Goal: Task Accomplishment & Management: Complete application form

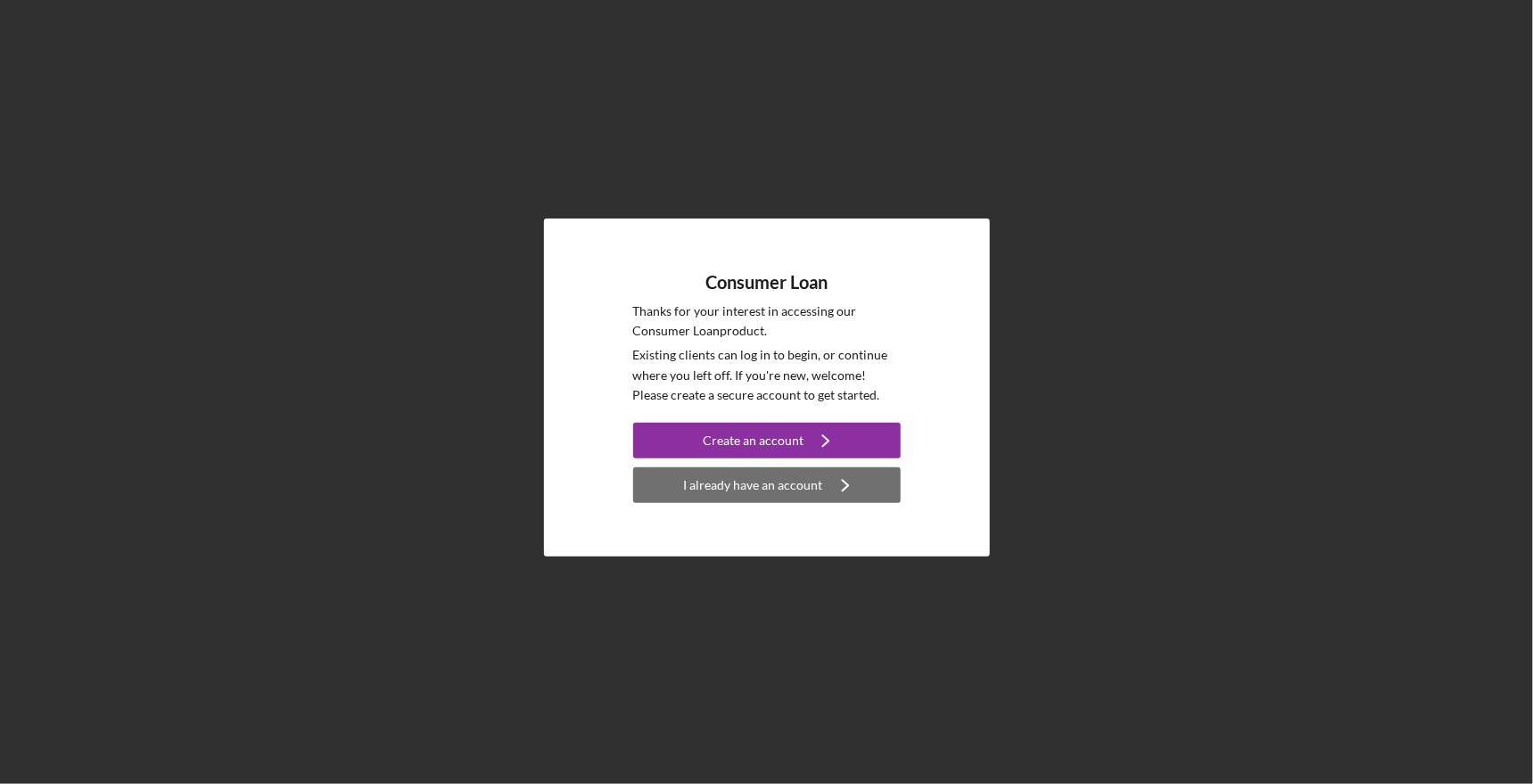
click at [748, 483] on div "I already have an account" at bounding box center [754, 485] width 139 height 36
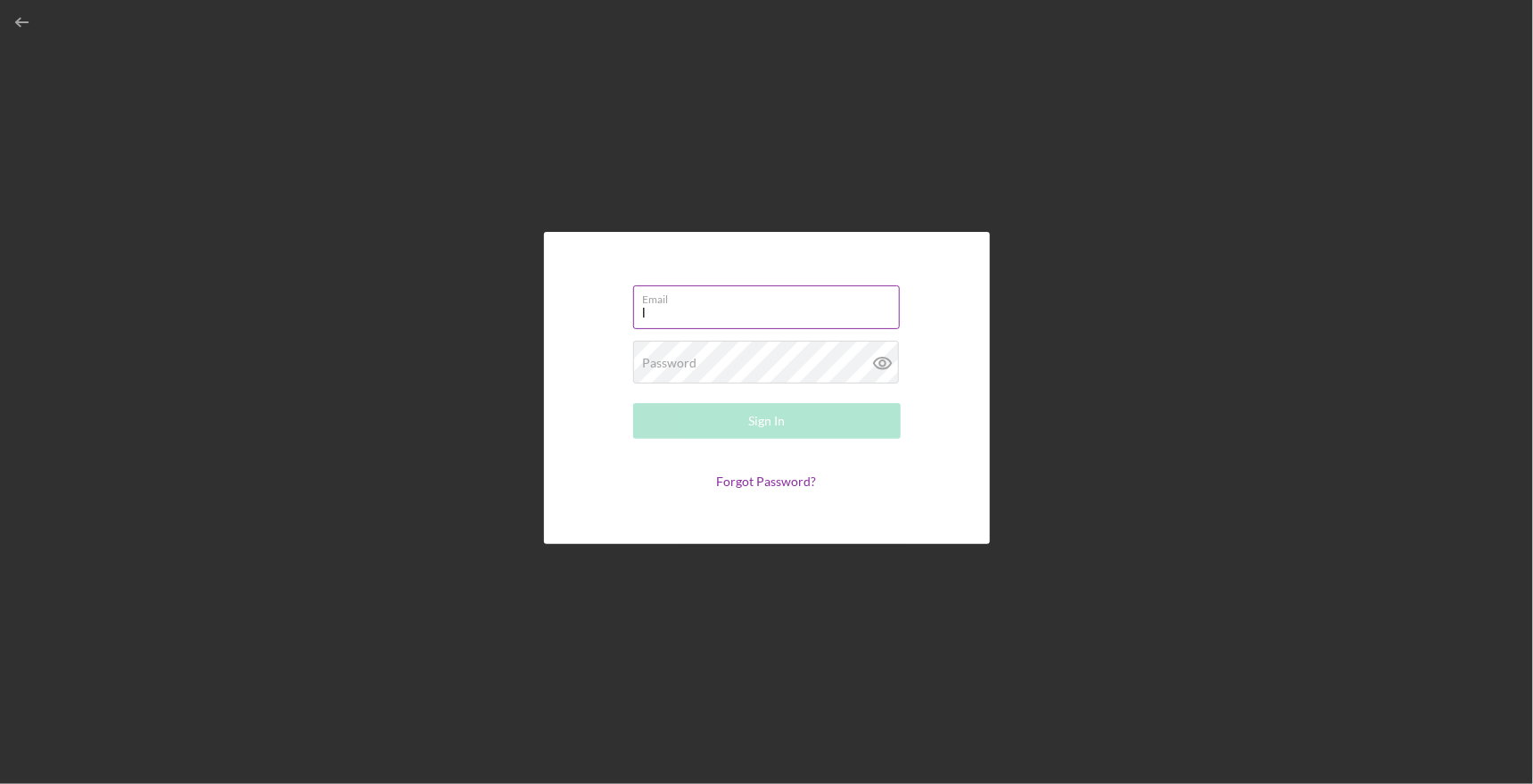
type input "[DOMAIN_NAME][EMAIL_ADDRESS][DOMAIN_NAME]"
click at [716, 352] on div "Password Required" at bounding box center [767, 363] width 268 height 45
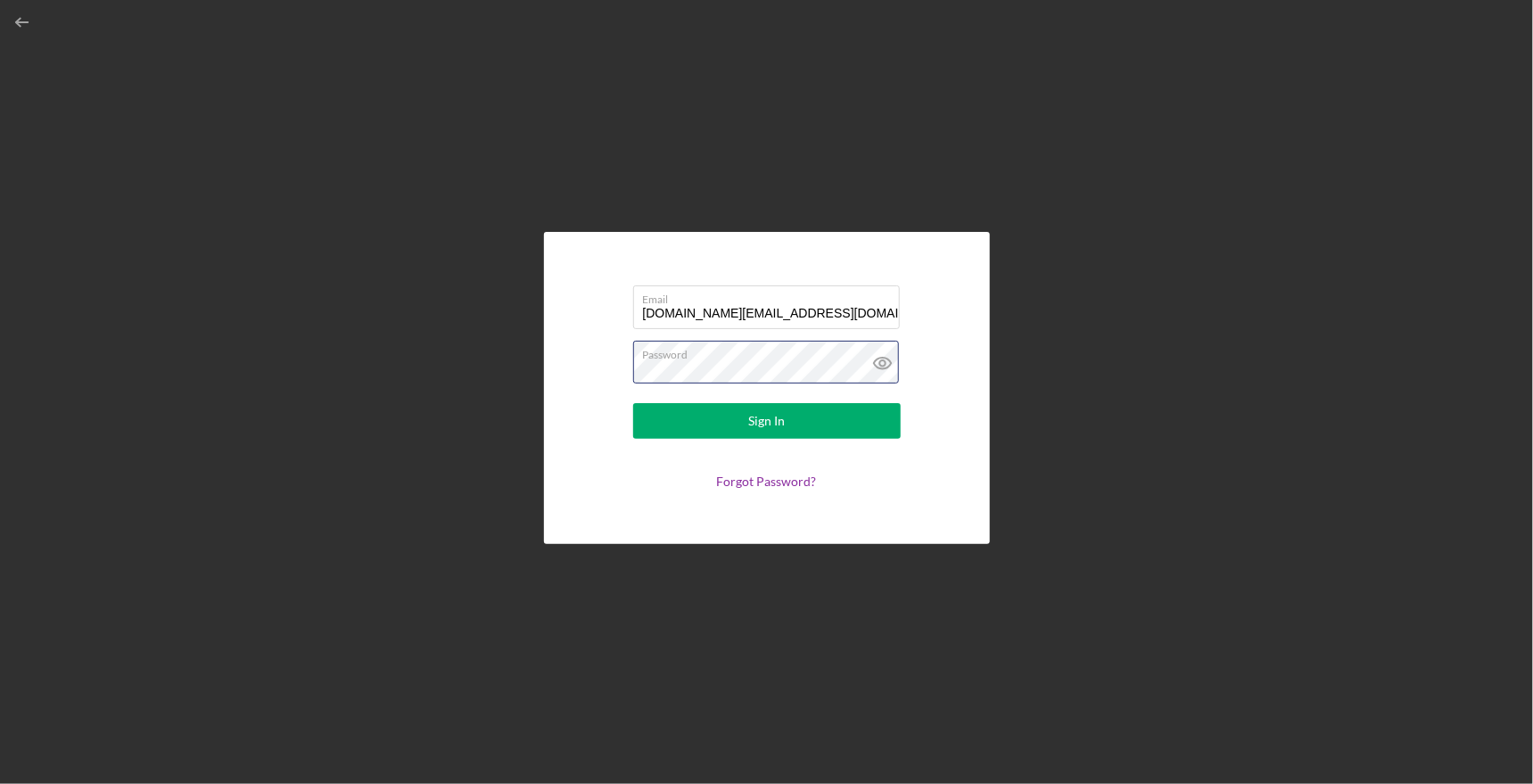
click at [633, 403] on button "Sign In" at bounding box center [767, 420] width 268 height 36
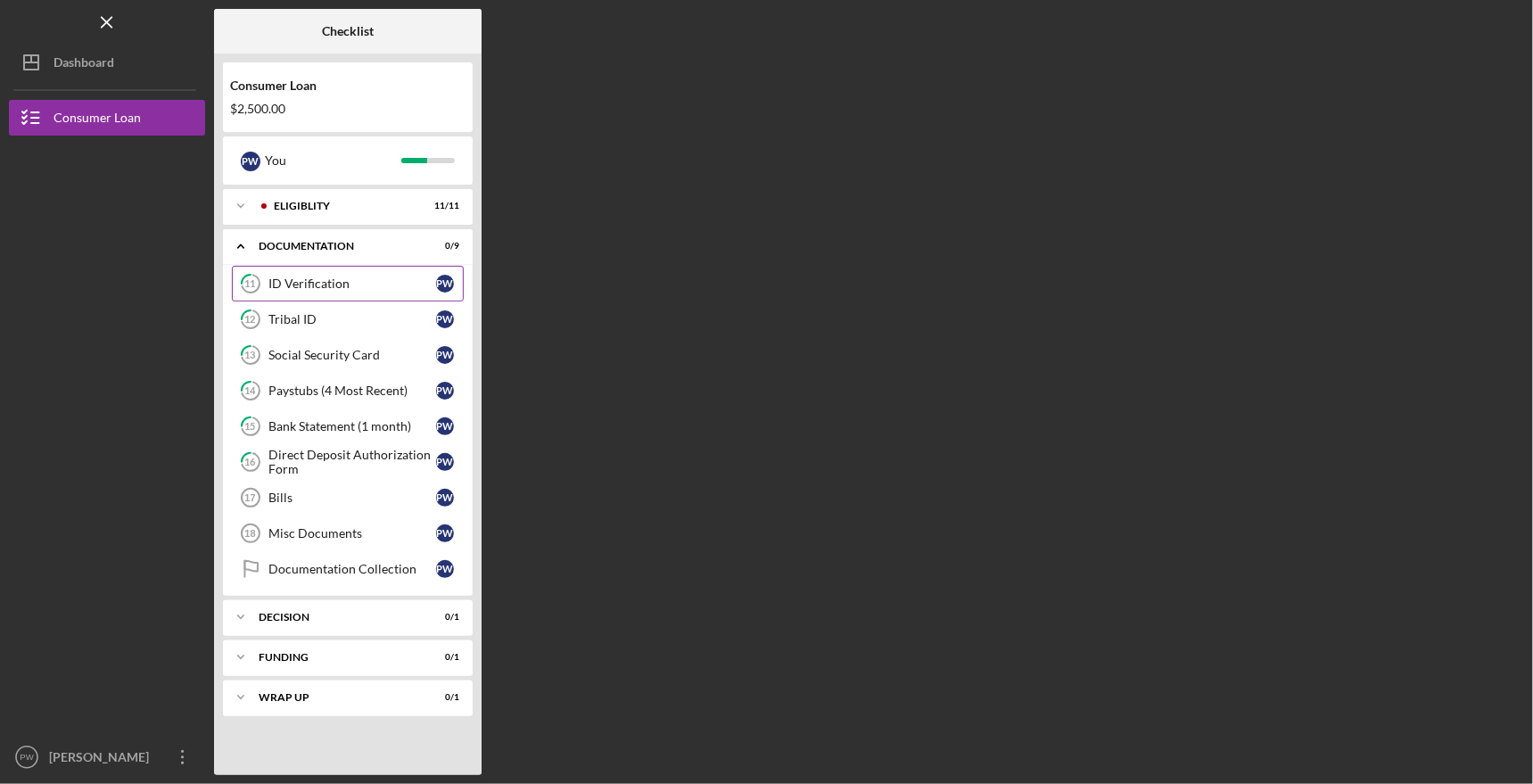
click at [342, 284] on div "ID Verification" at bounding box center [352, 284] width 168 height 15
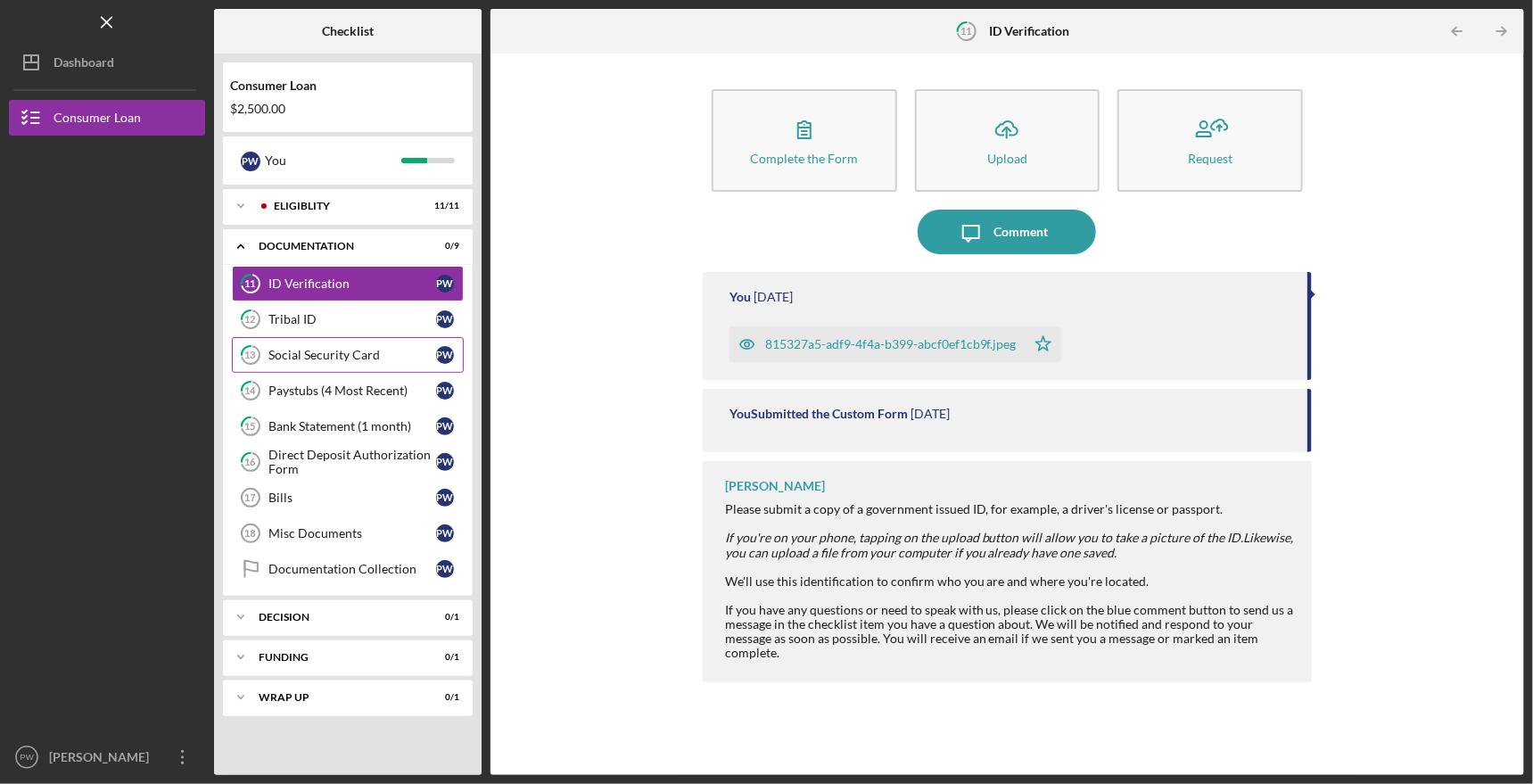
click at [329, 350] on div "Social Security Card" at bounding box center [352, 355] width 168 height 15
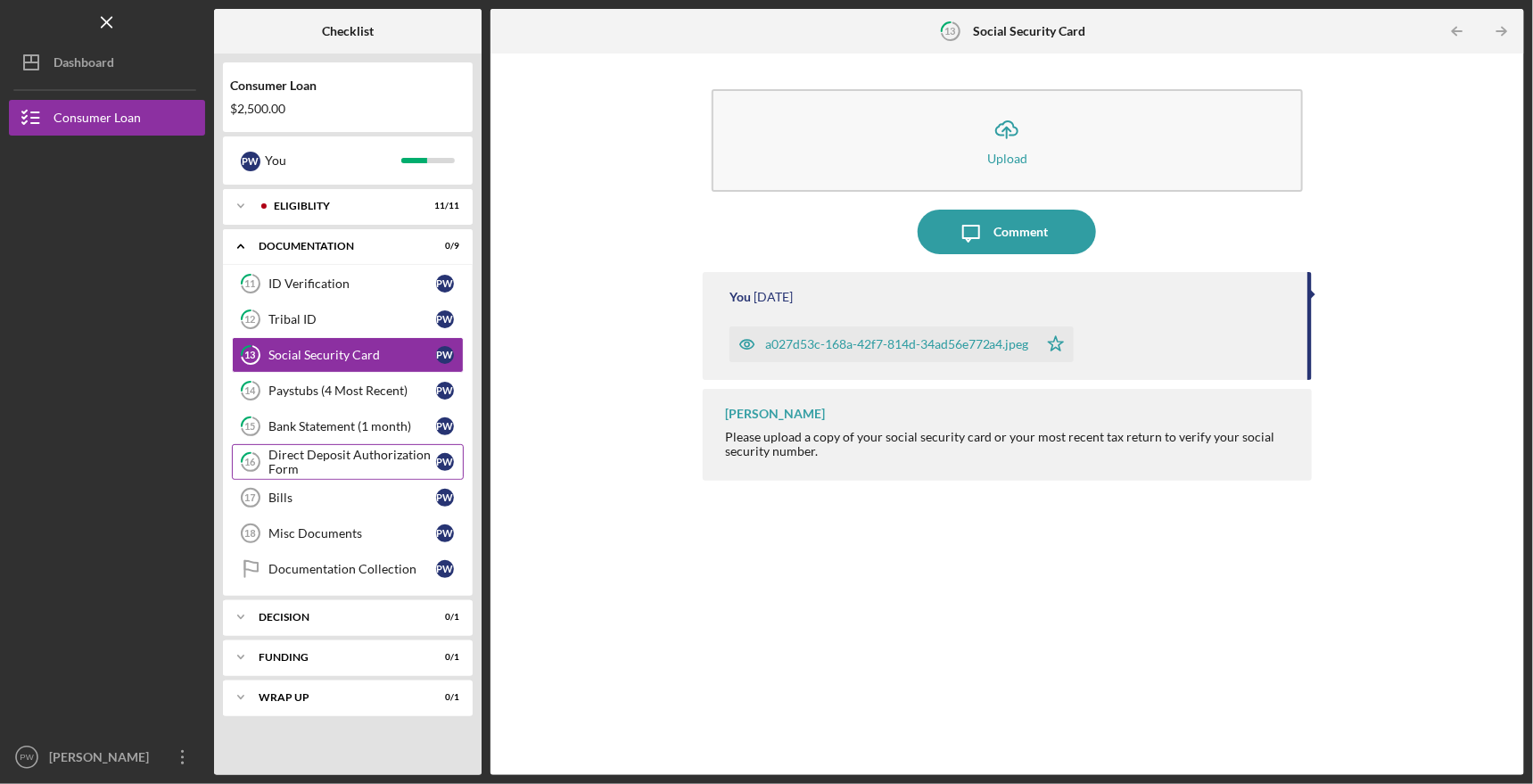
click at [326, 452] on div "Direct Deposit Authorization Form" at bounding box center [352, 462] width 168 height 28
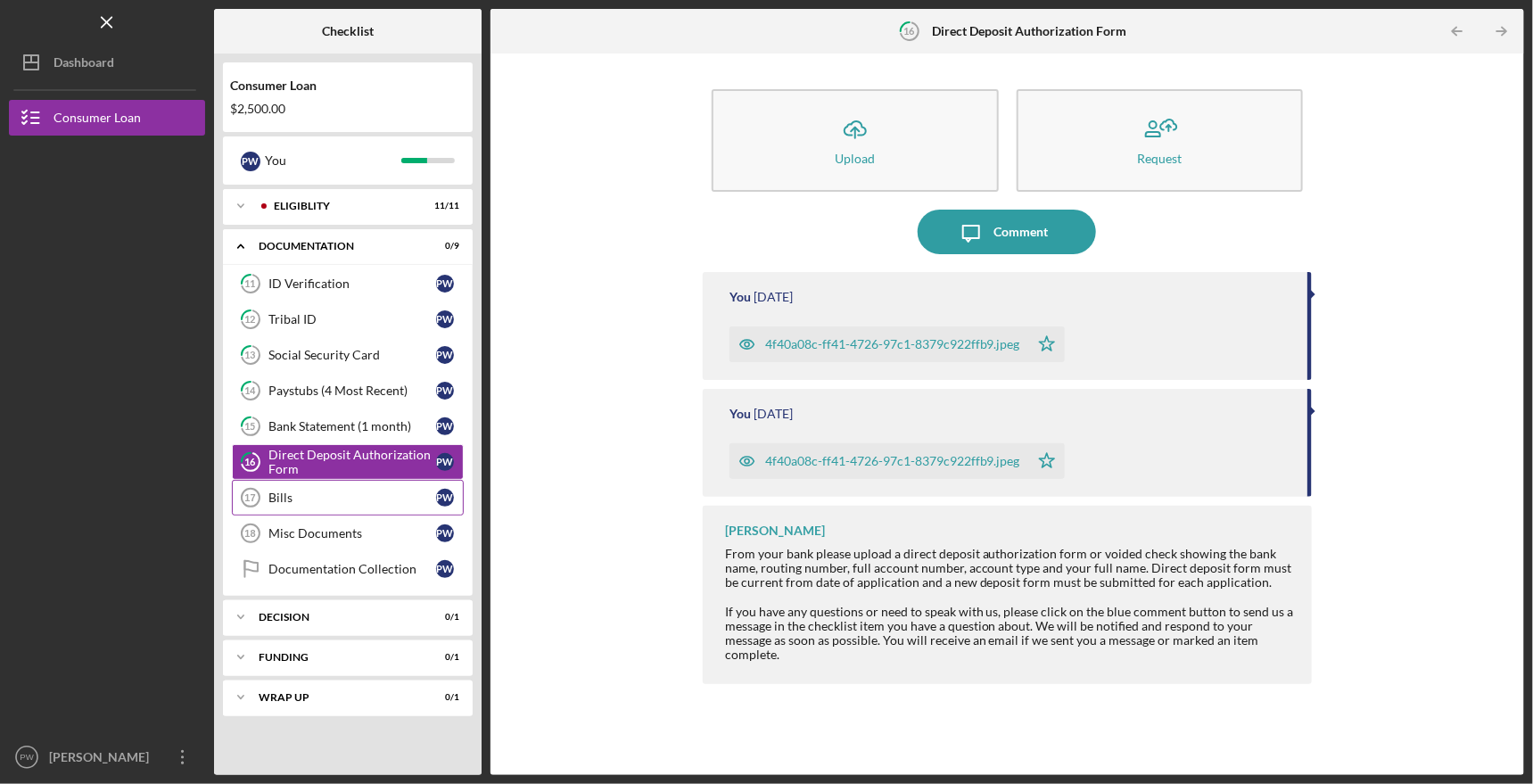
click at [323, 491] on div "Bills" at bounding box center [352, 497] width 168 height 15
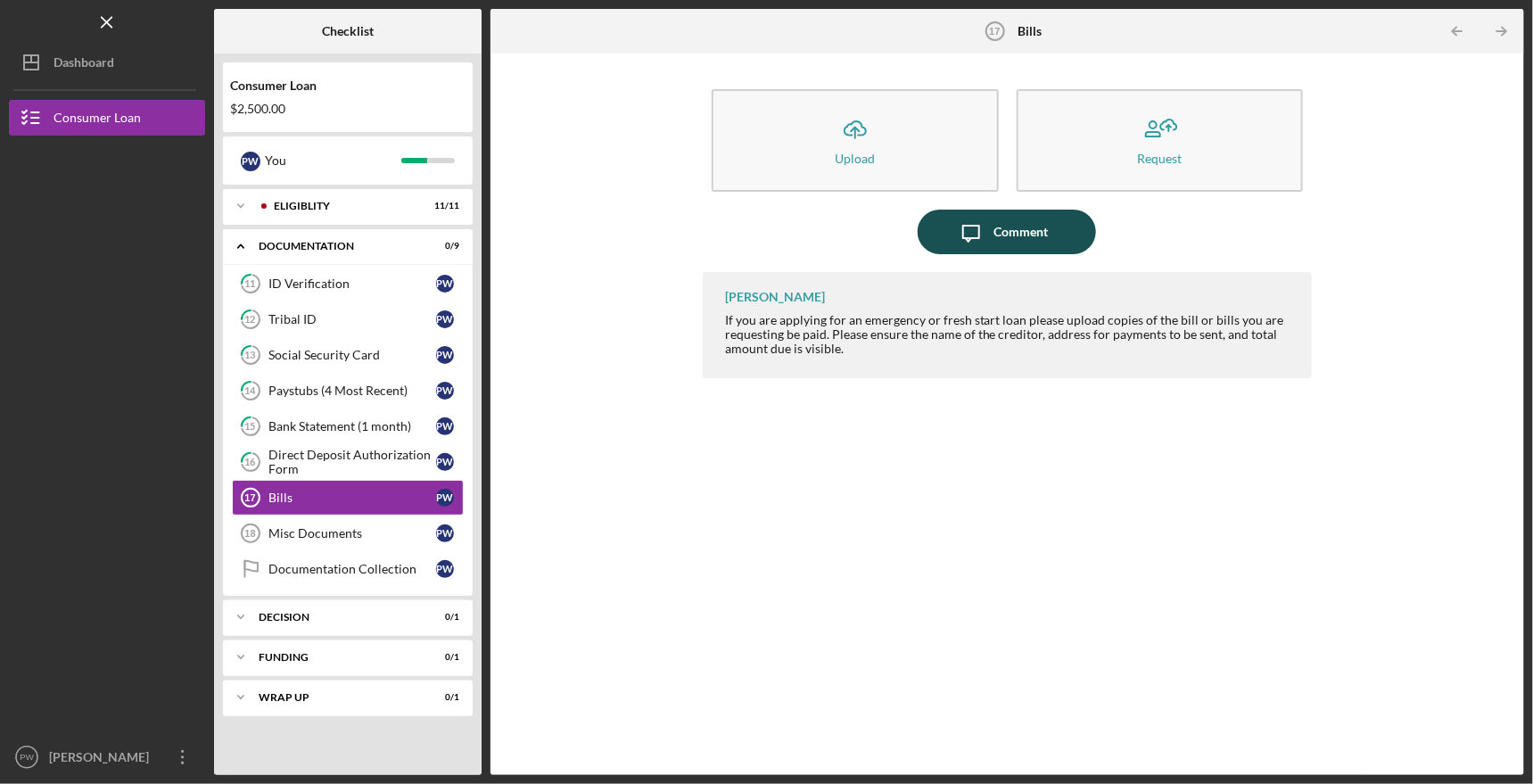
click at [1032, 218] on div "Comment" at bounding box center [1020, 232] width 54 height 45
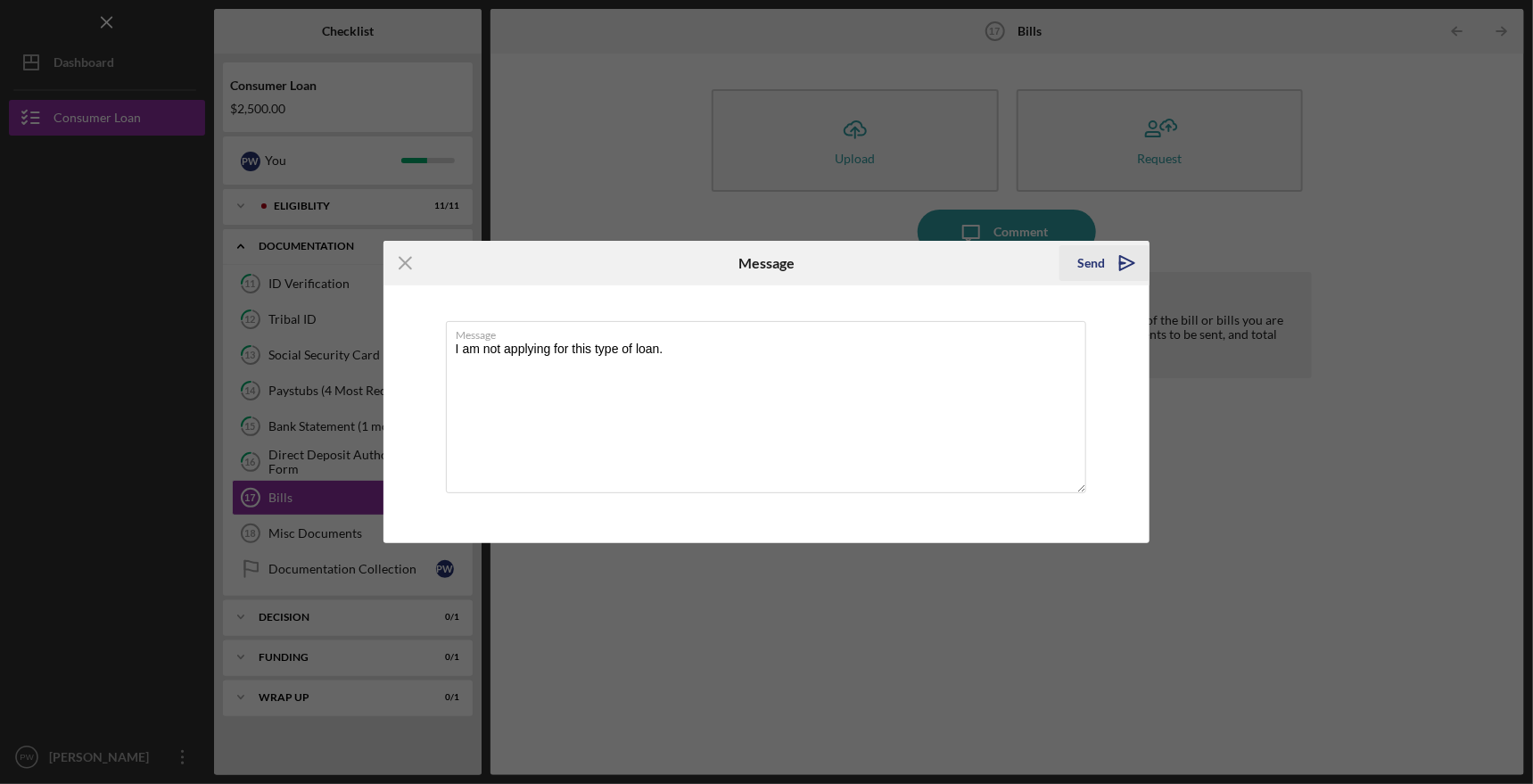
type textarea "I am not applying for this type of loan."
click at [1097, 262] on div "Send" at bounding box center [1091, 263] width 27 height 36
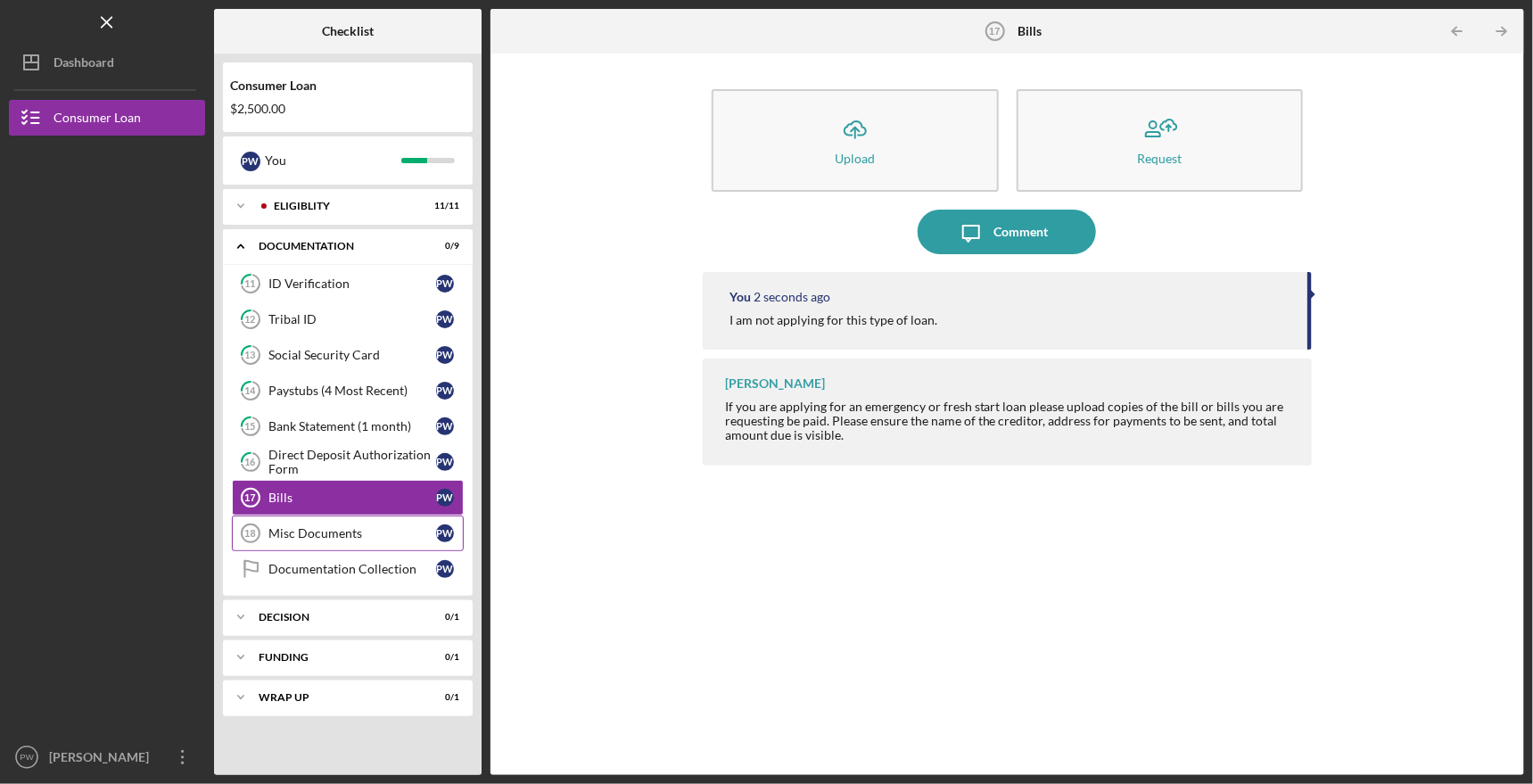
click at [303, 530] on div "Misc Documents" at bounding box center [352, 533] width 168 height 15
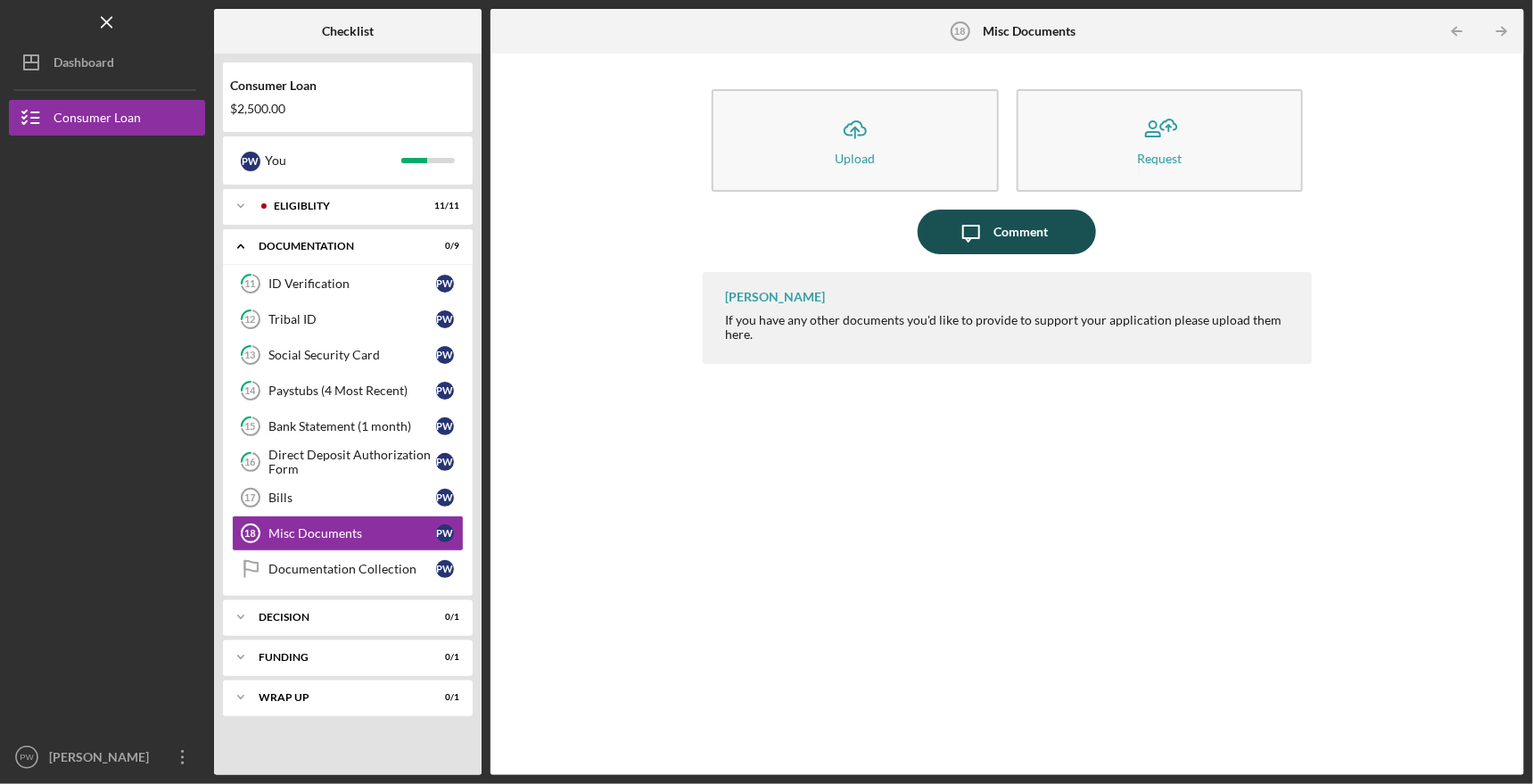
click at [1035, 232] on div "Comment" at bounding box center [1020, 232] width 54 height 45
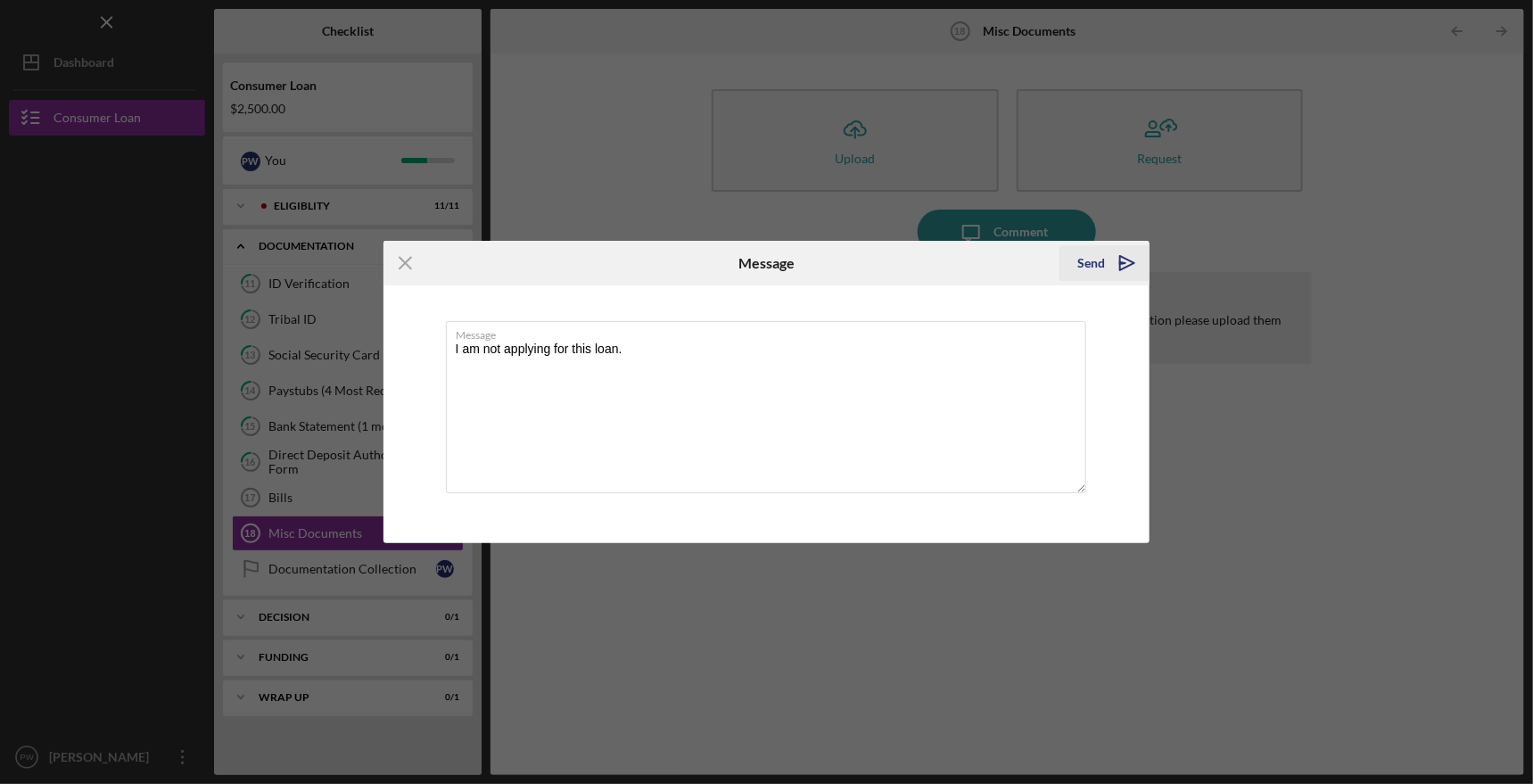
type textarea "I am not applying for this loan."
click at [1086, 266] on div "Send" at bounding box center [1091, 263] width 27 height 36
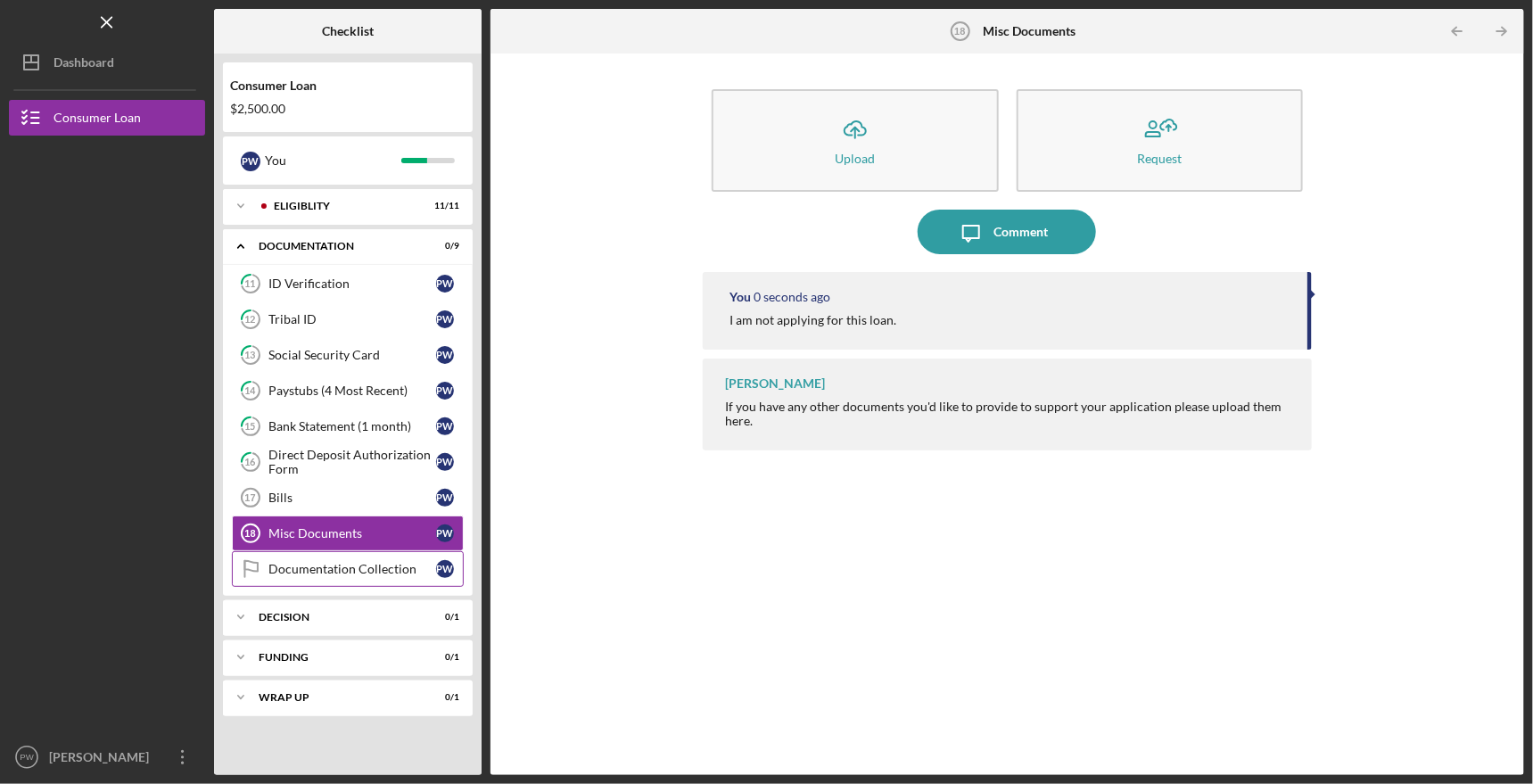
click at [337, 568] on div "Documentation Collection" at bounding box center [352, 569] width 168 height 15
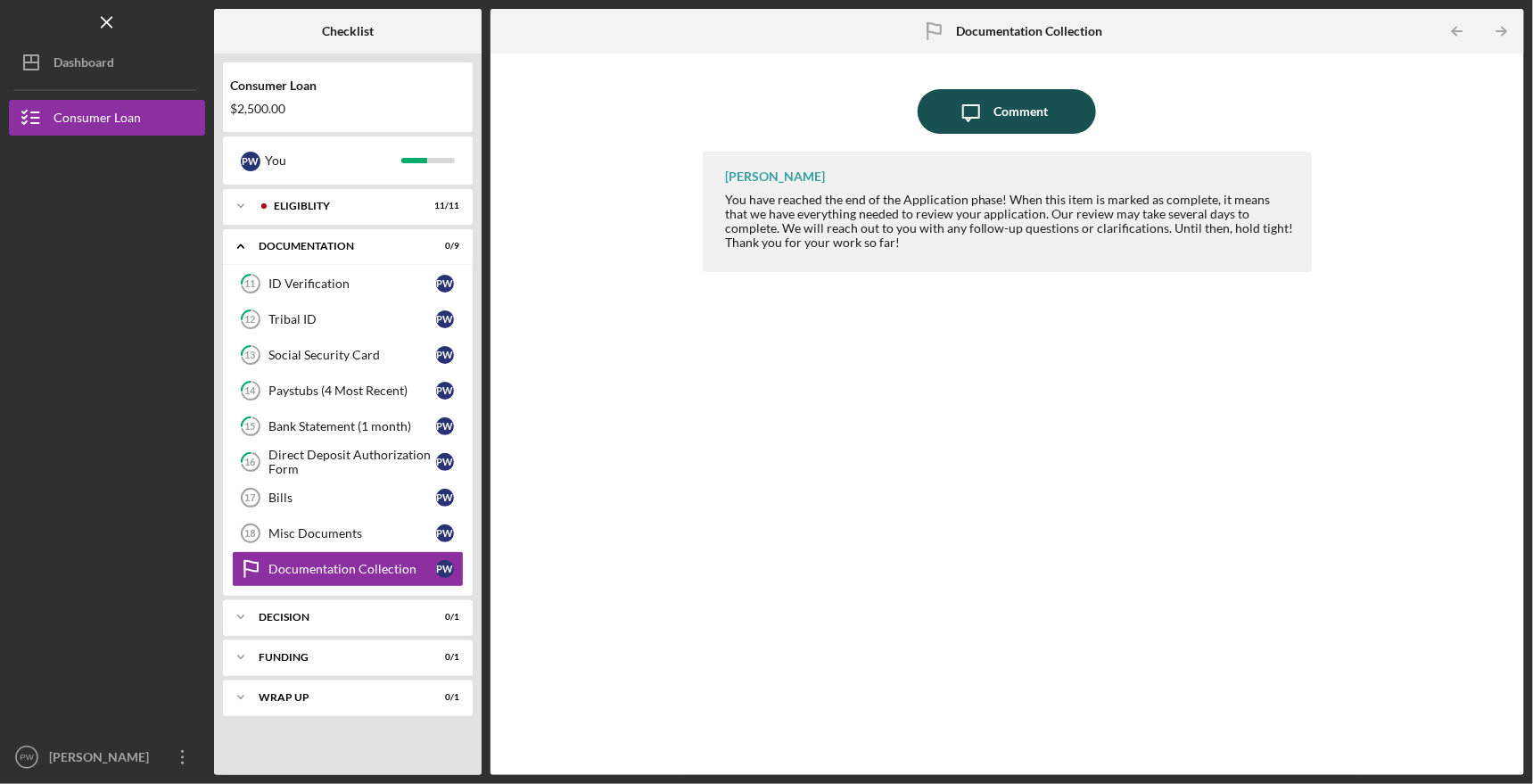
click at [1009, 100] on div "Comment" at bounding box center [1020, 111] width 54 height 45
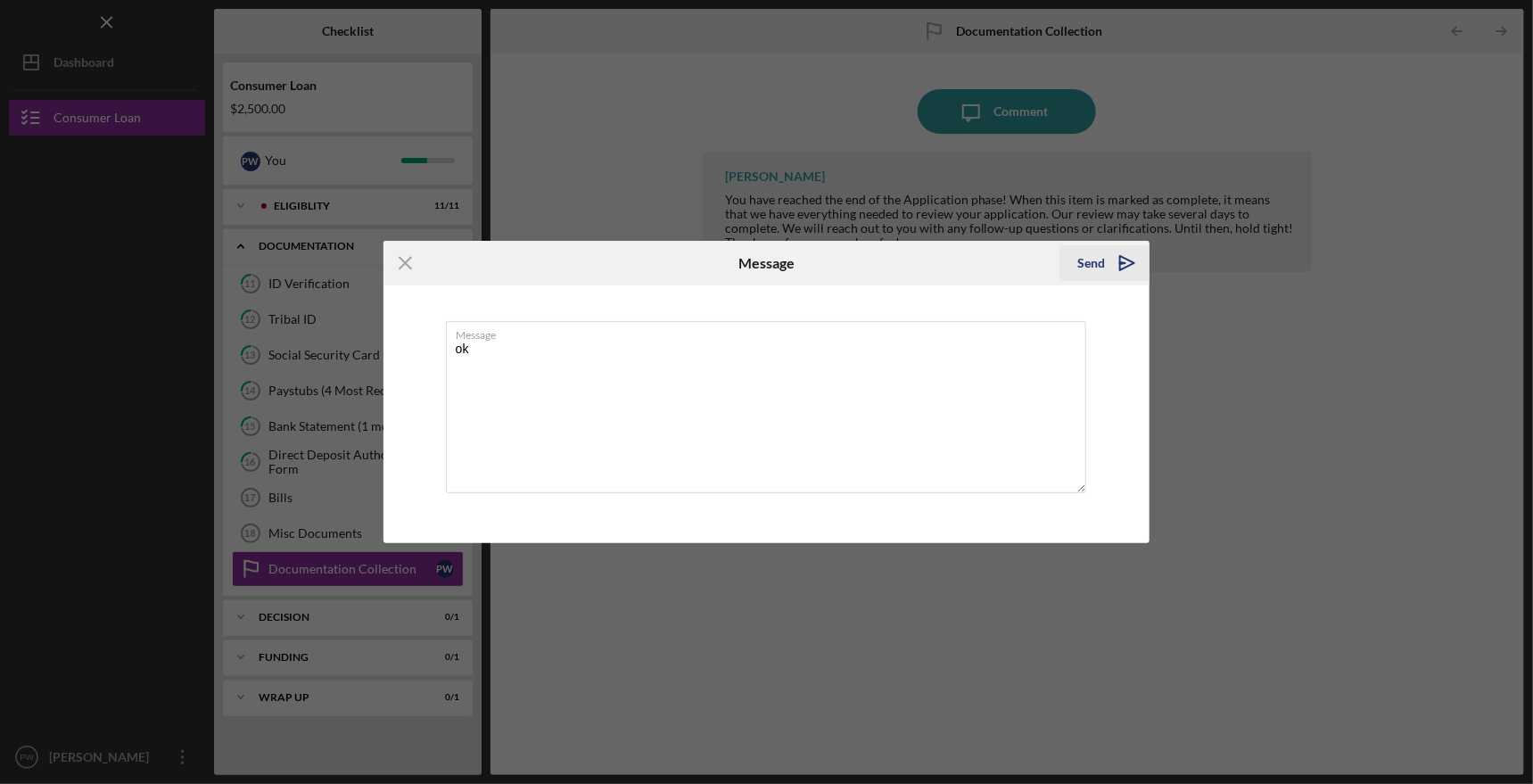
type textarea "ok"
click at [1086, 266] on div "Send" at bounding box center [1091, 263] width 27 height 36
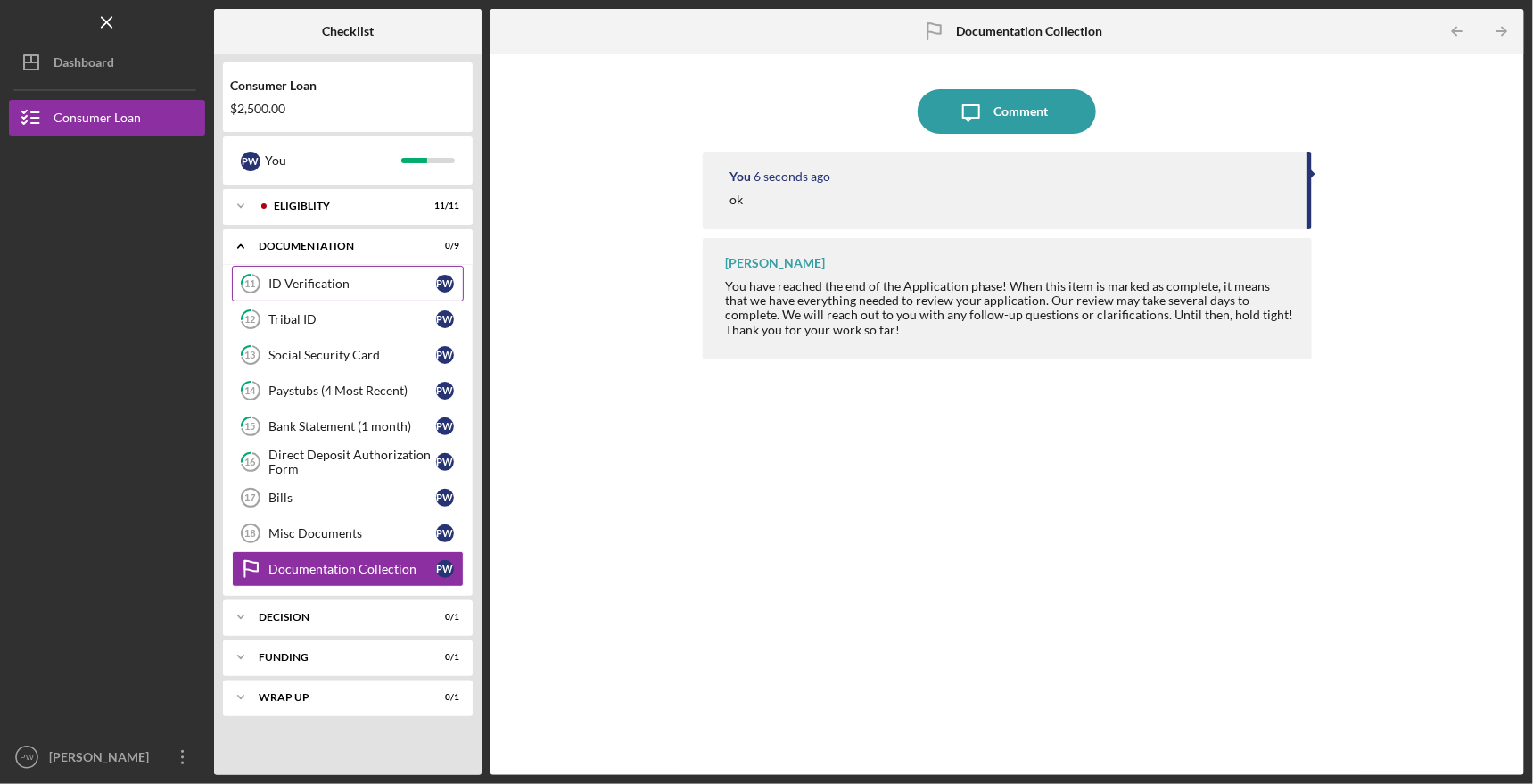
click at [345, 281] on div "ID Verification" at bounding box center [352, 284] width 168 height 15
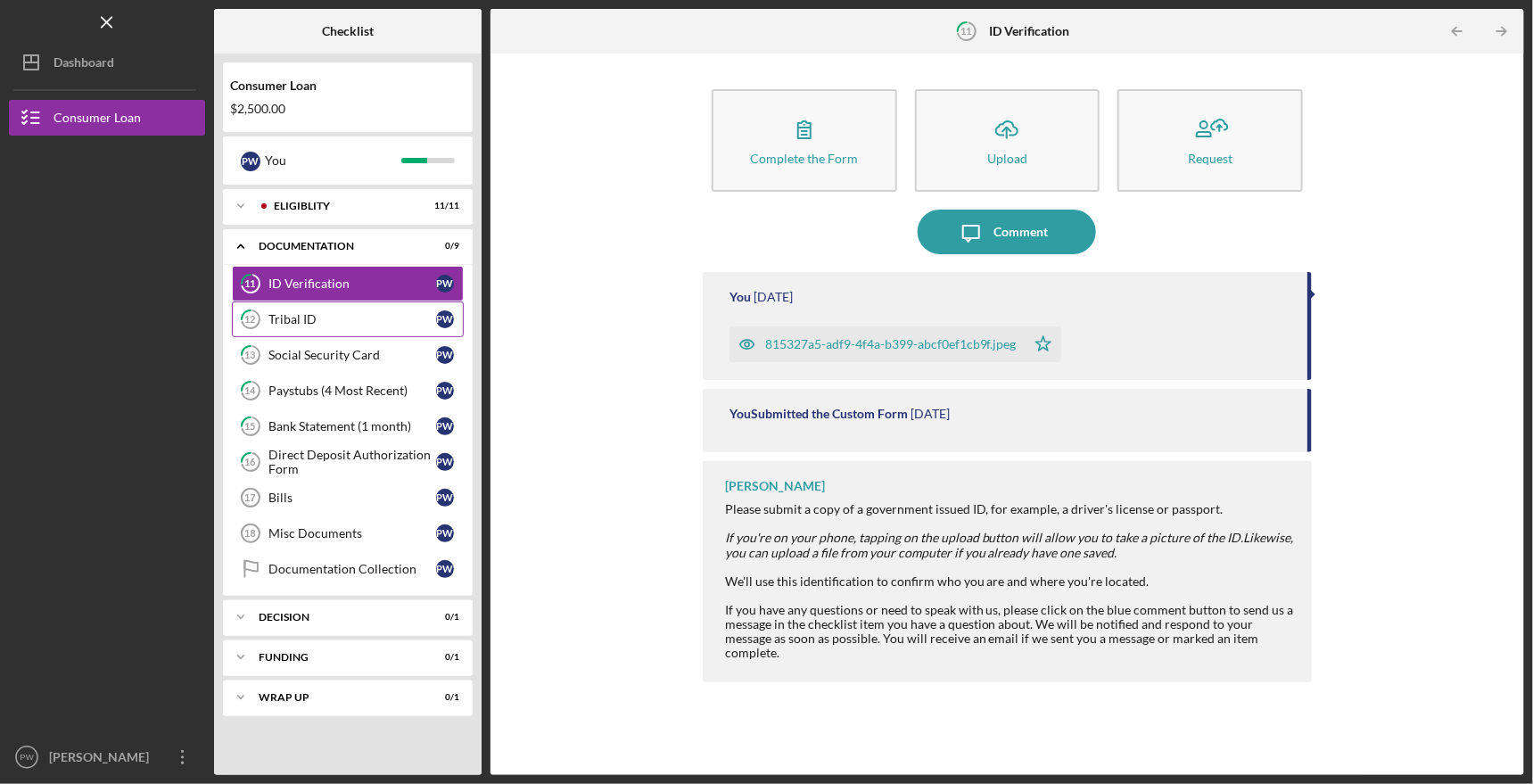
click at [340, 317] on div "Tribal ID" at bounding box center [352, 320] width 168 height 15
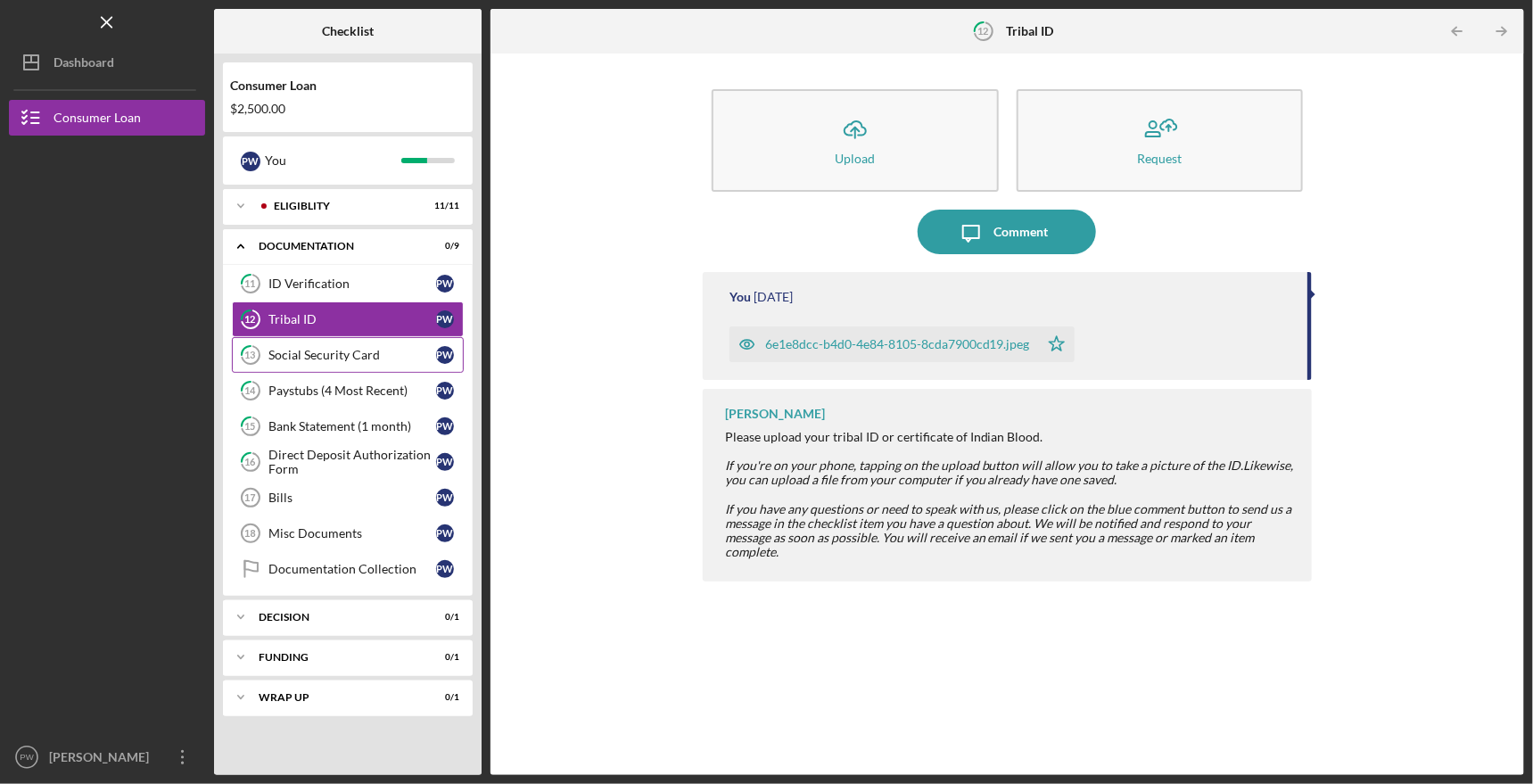
click at [331, 352] on div "Social Security Card" at bounding box center [352, 355] width 168 height 15
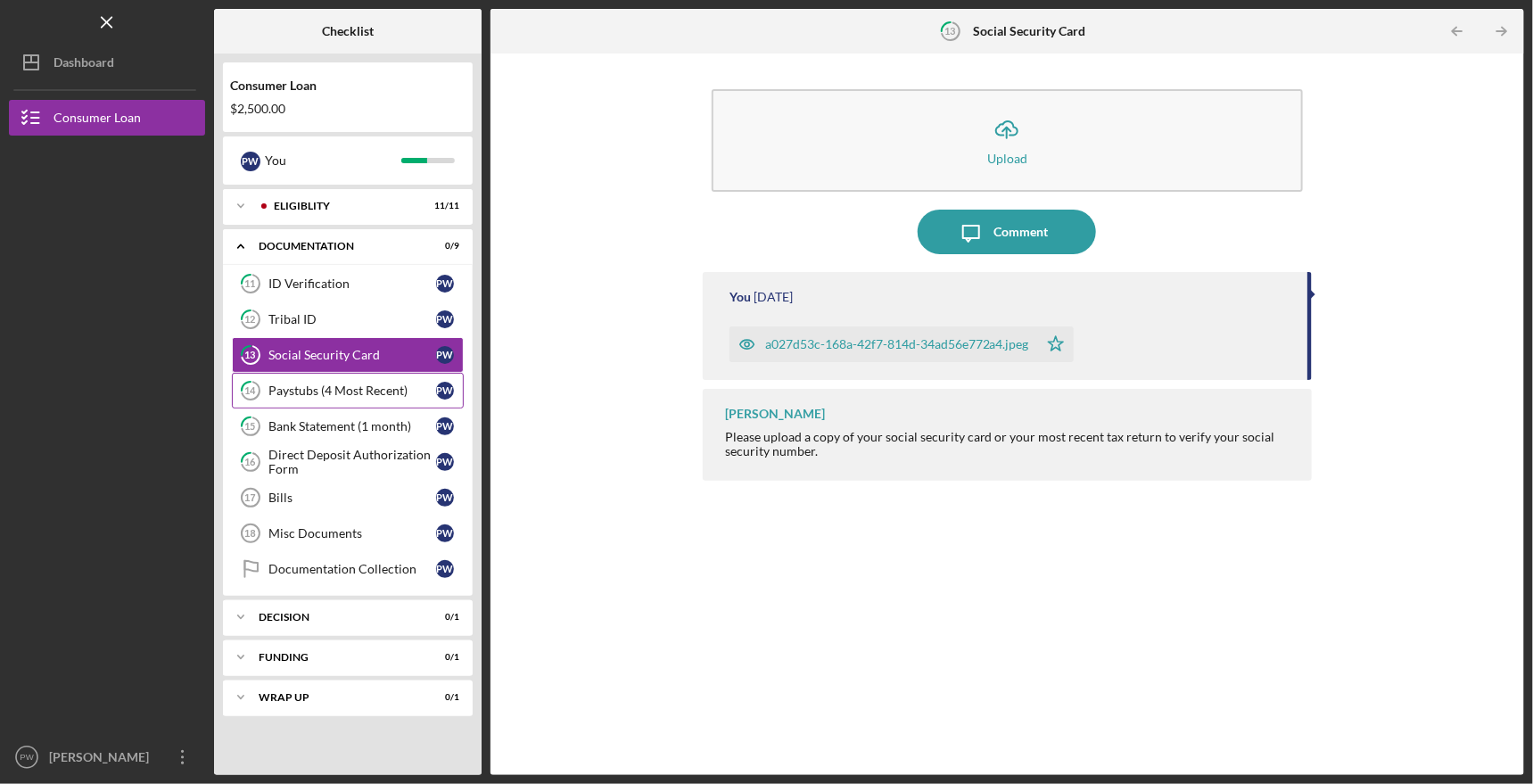
click at [334, 395] on link "14 Paystubs (4 Most Recent) P W" at bounding box center [347, 390] width 232 height 36
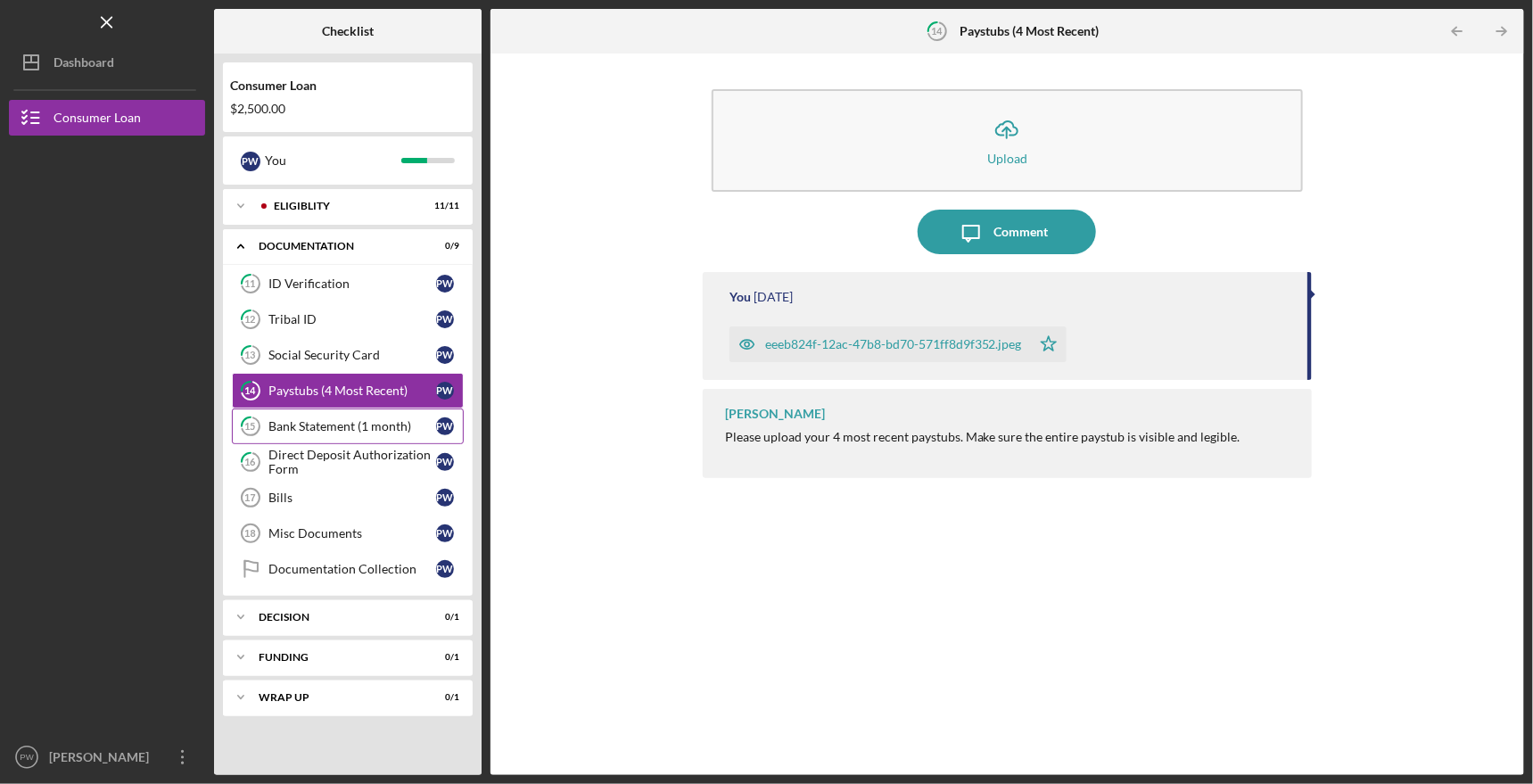
click at [332, 419] on div "Bank Statement (1 month)" at bounding box center [352, 426] width 168 height 15
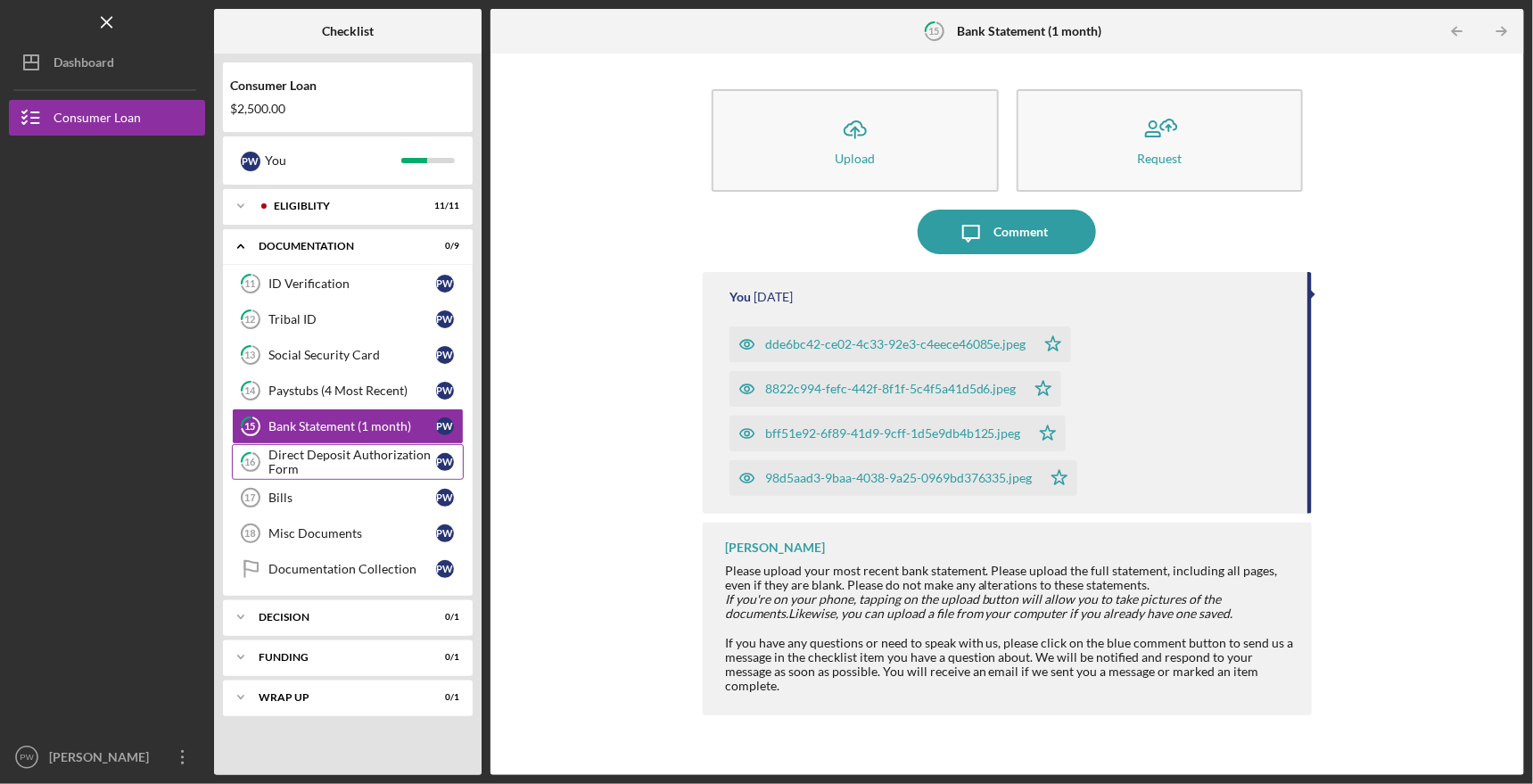
click at [323, 455] on div "Direct Deposit Authorization Form" at bounding box center [352, 462] width 168 height 28
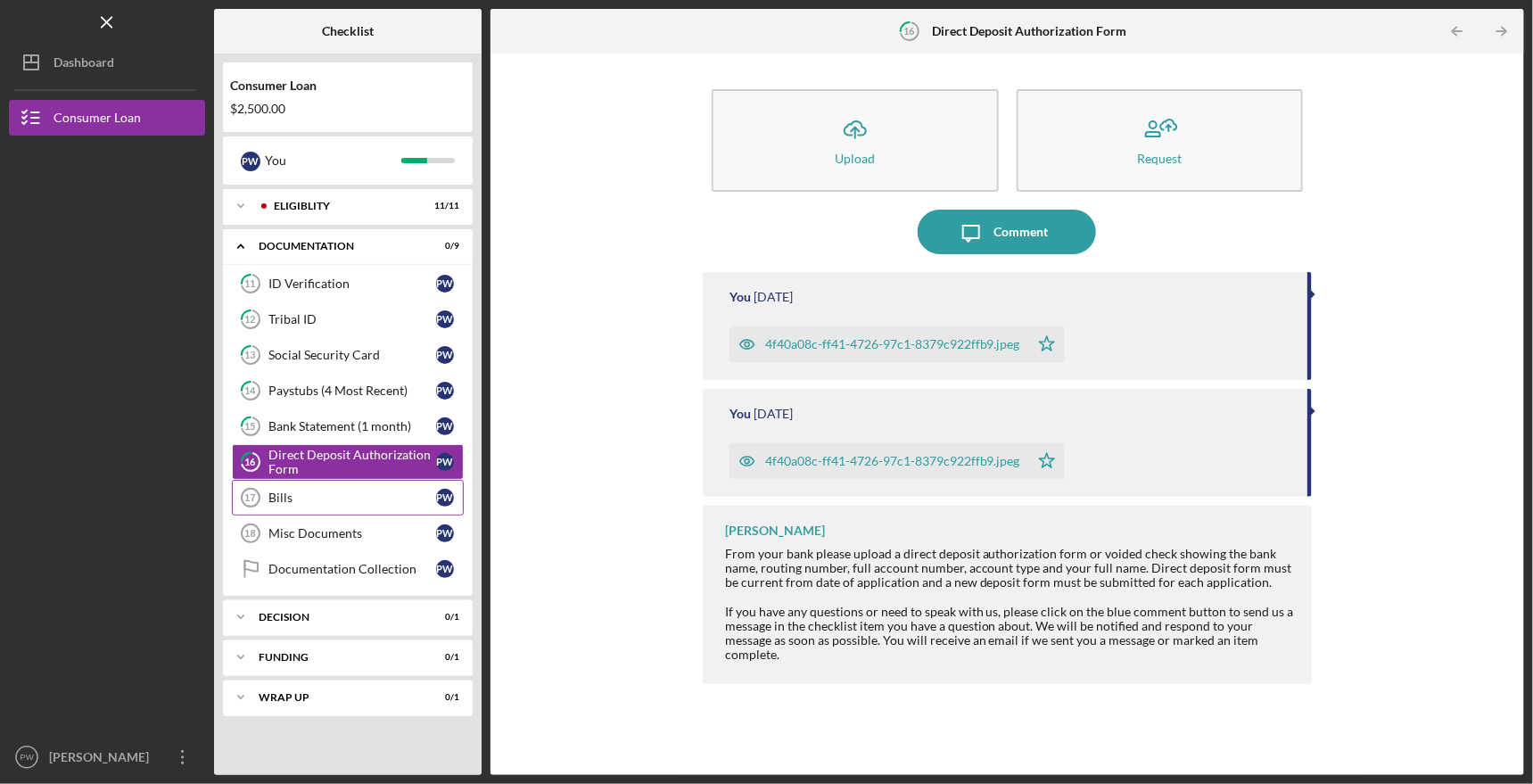
click at [329, 494] on div "Bills" at bounding box center [352, 497] width 168 height 15
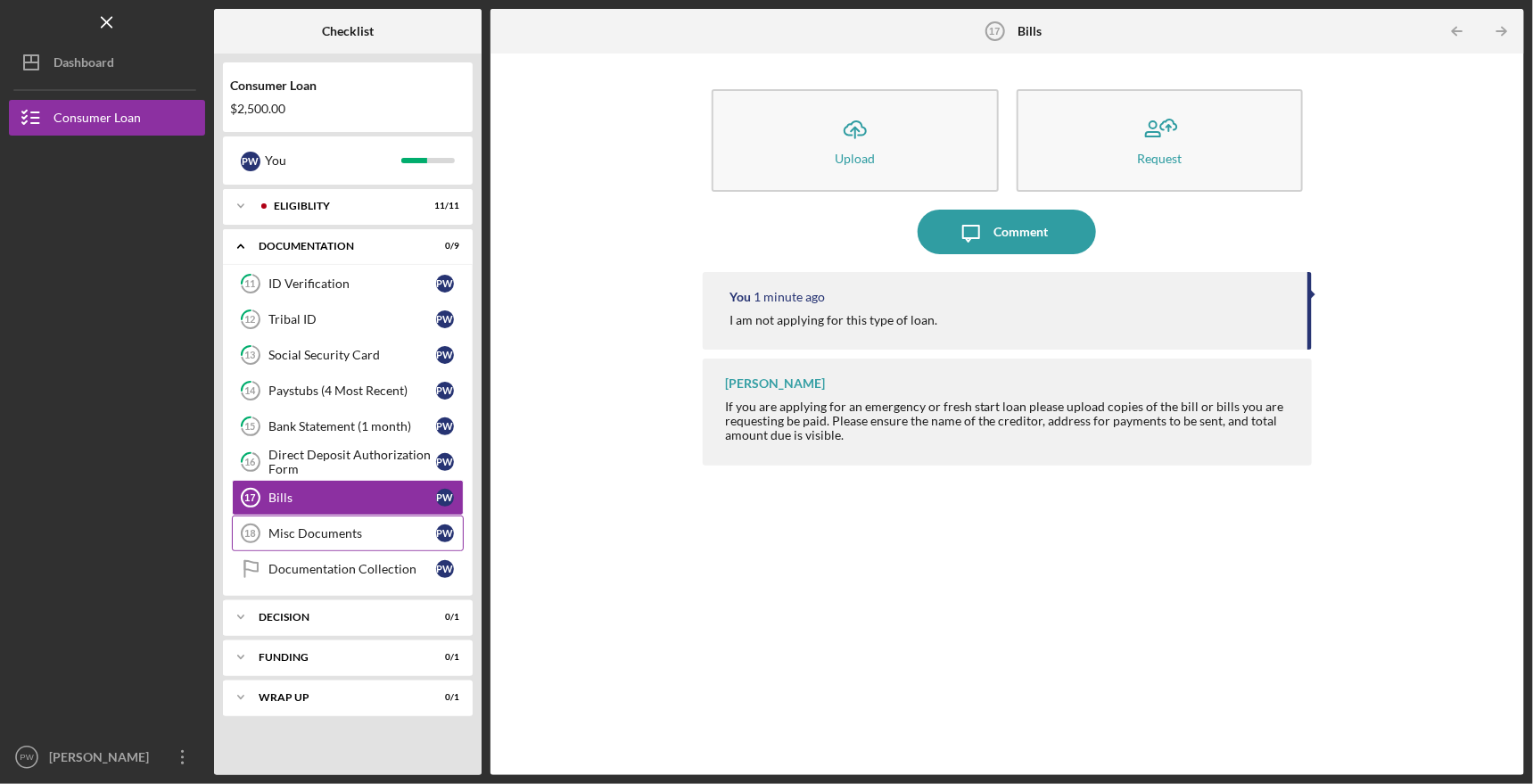
click at [327, 526] on div "Misc Documents" at bounding box center [352, 533] width 168 height 15
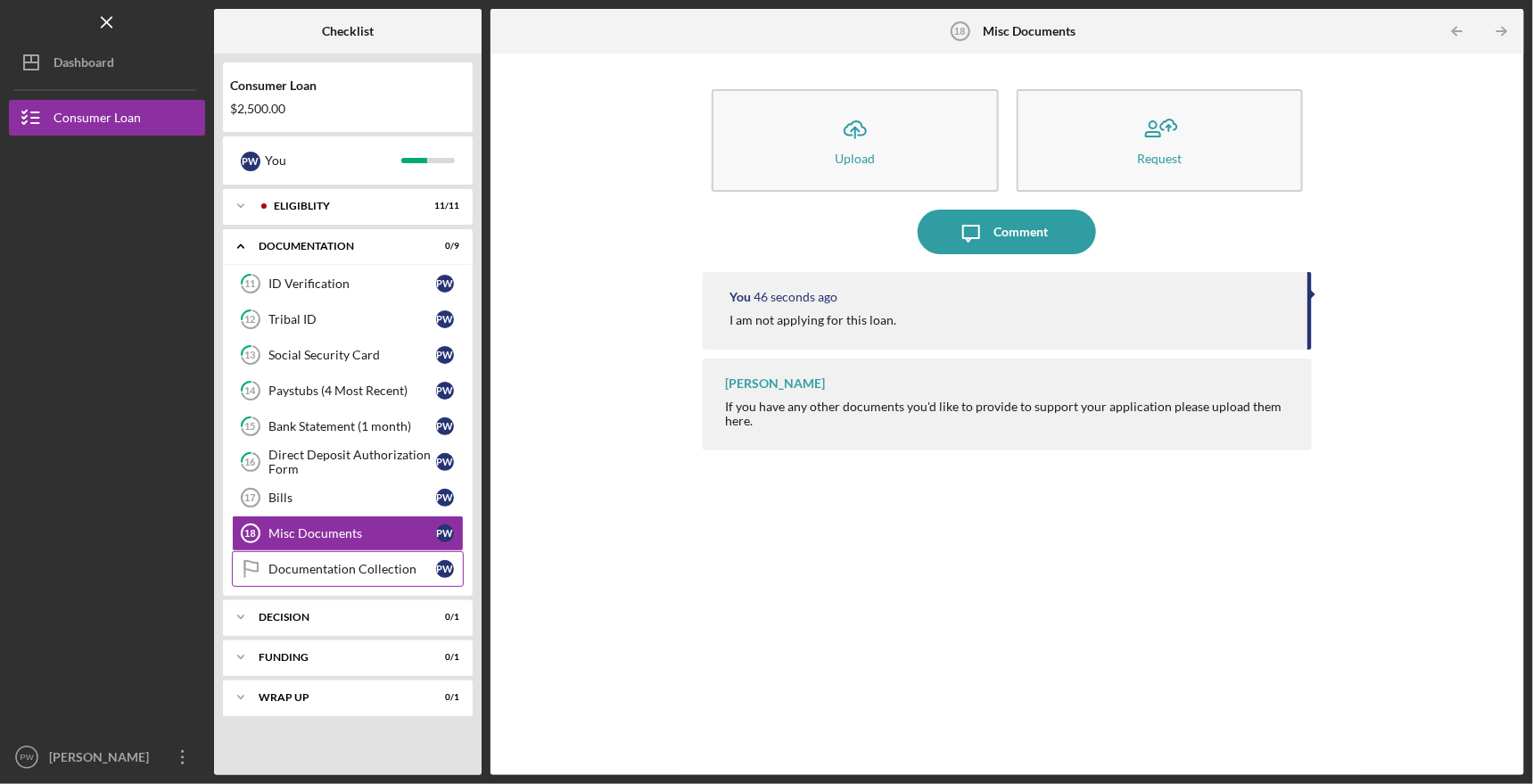
click at [320, 563] on div "Documentation Collection" at bounding box center [352, 569] width 168 height 15
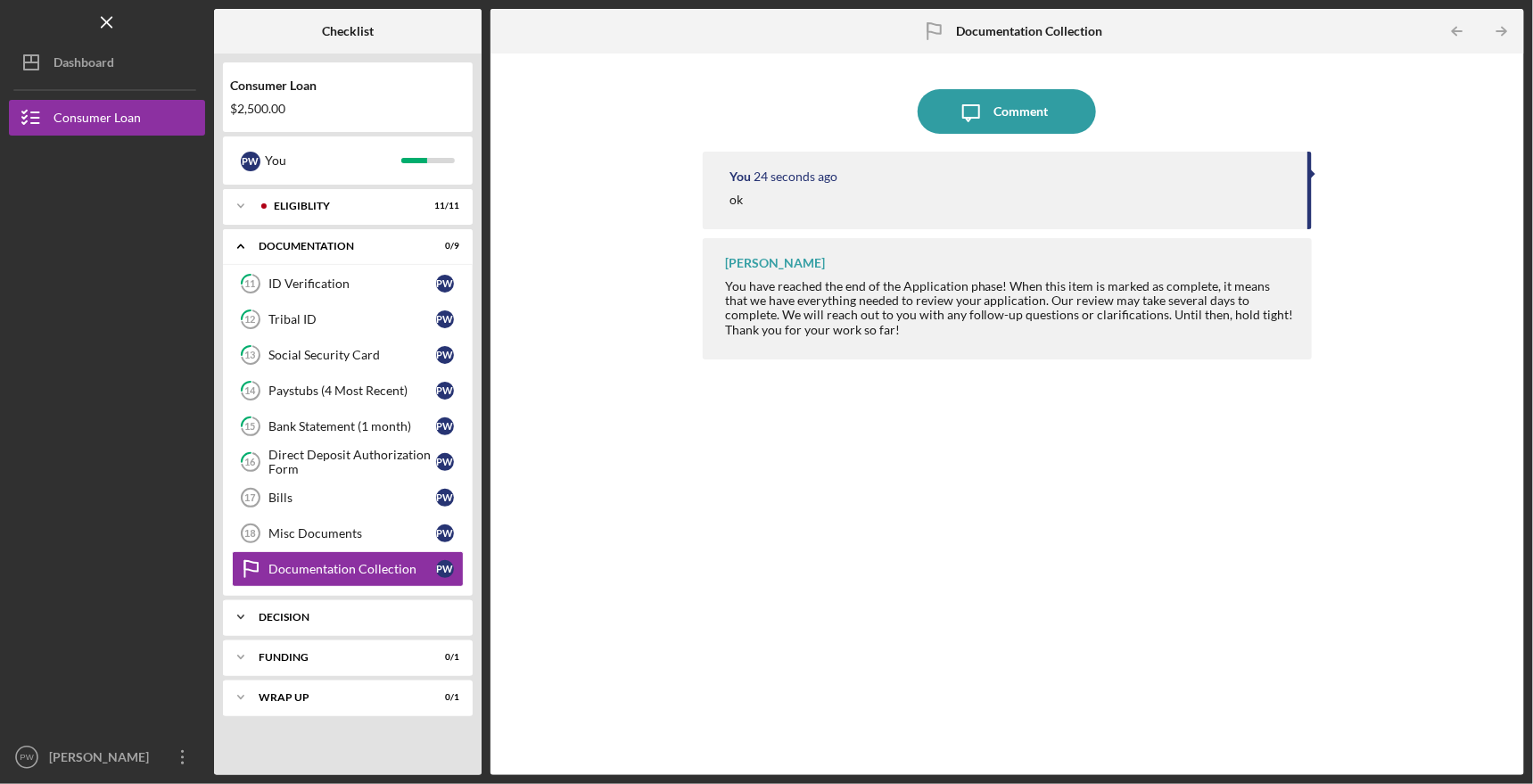
click at [323, 612] on div "Decision" at bounding box center [354, 617] width 192 height 11
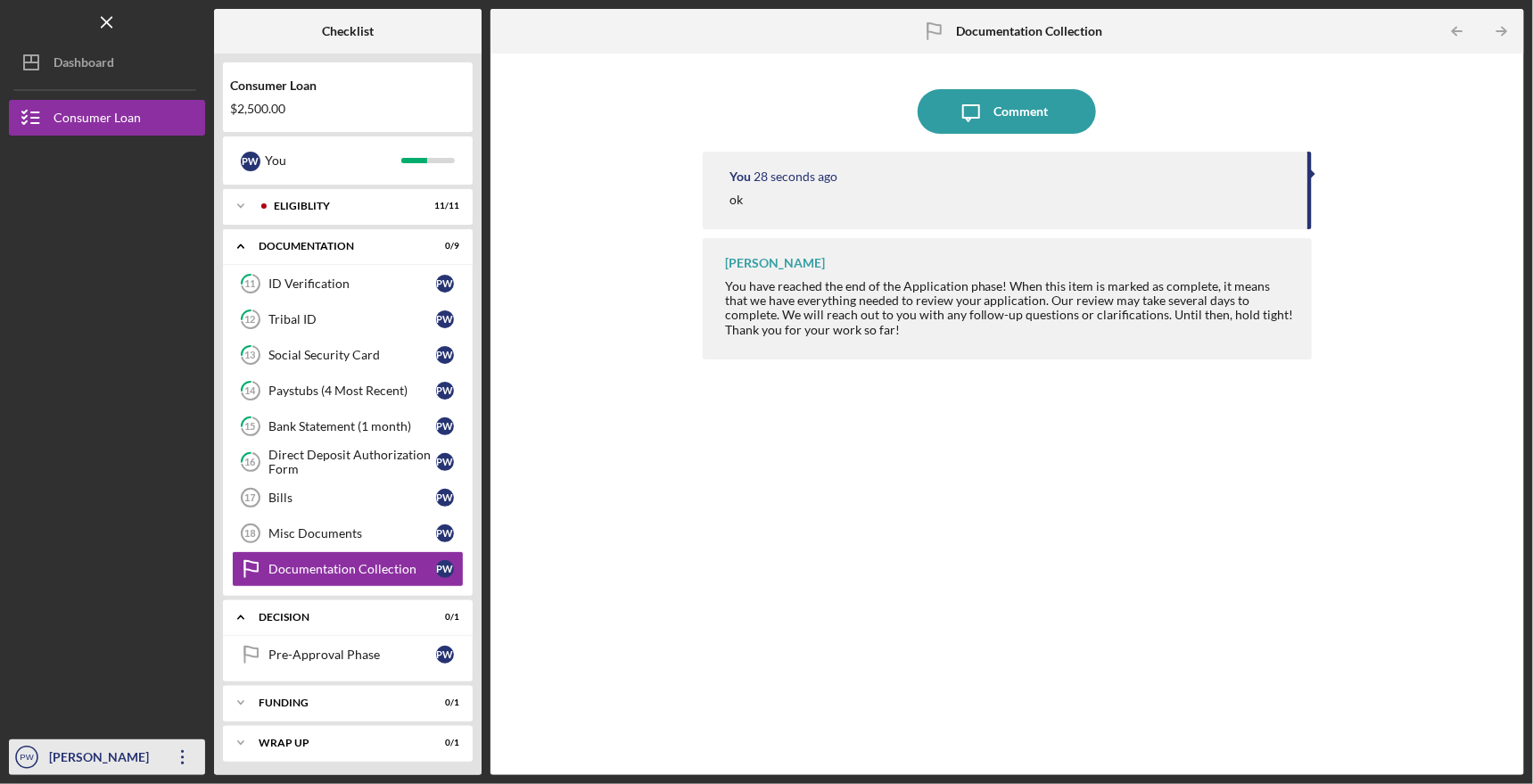
click at [178, 752] on icon "Icon/Overflow" at bounding box center [182, 757] width 45 height 45
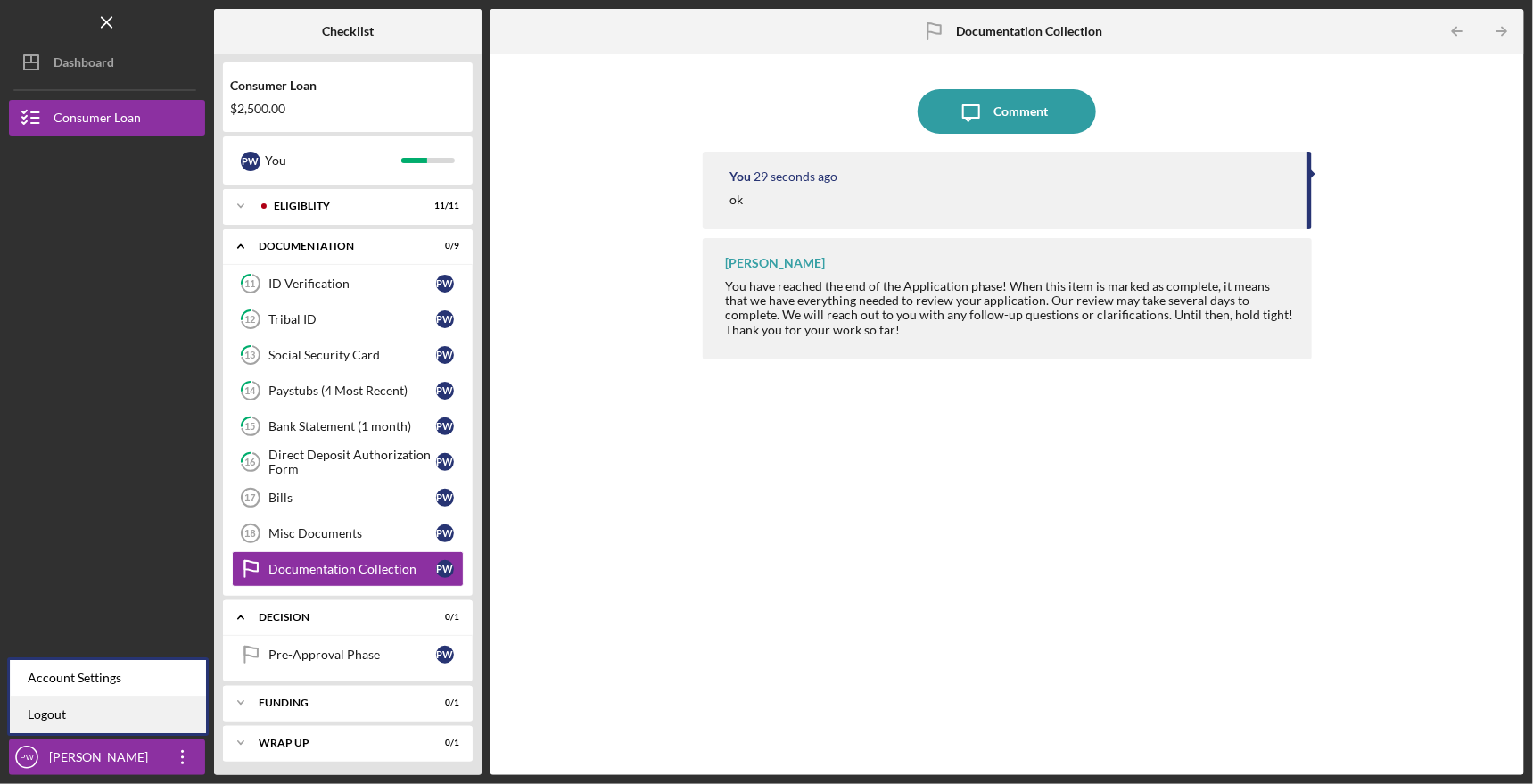
click at [150, 713] on link "Logout" at bounding box center [108, 714] width 196 height 37
